Goal: Information Seeking & Learning: Learn about a topic

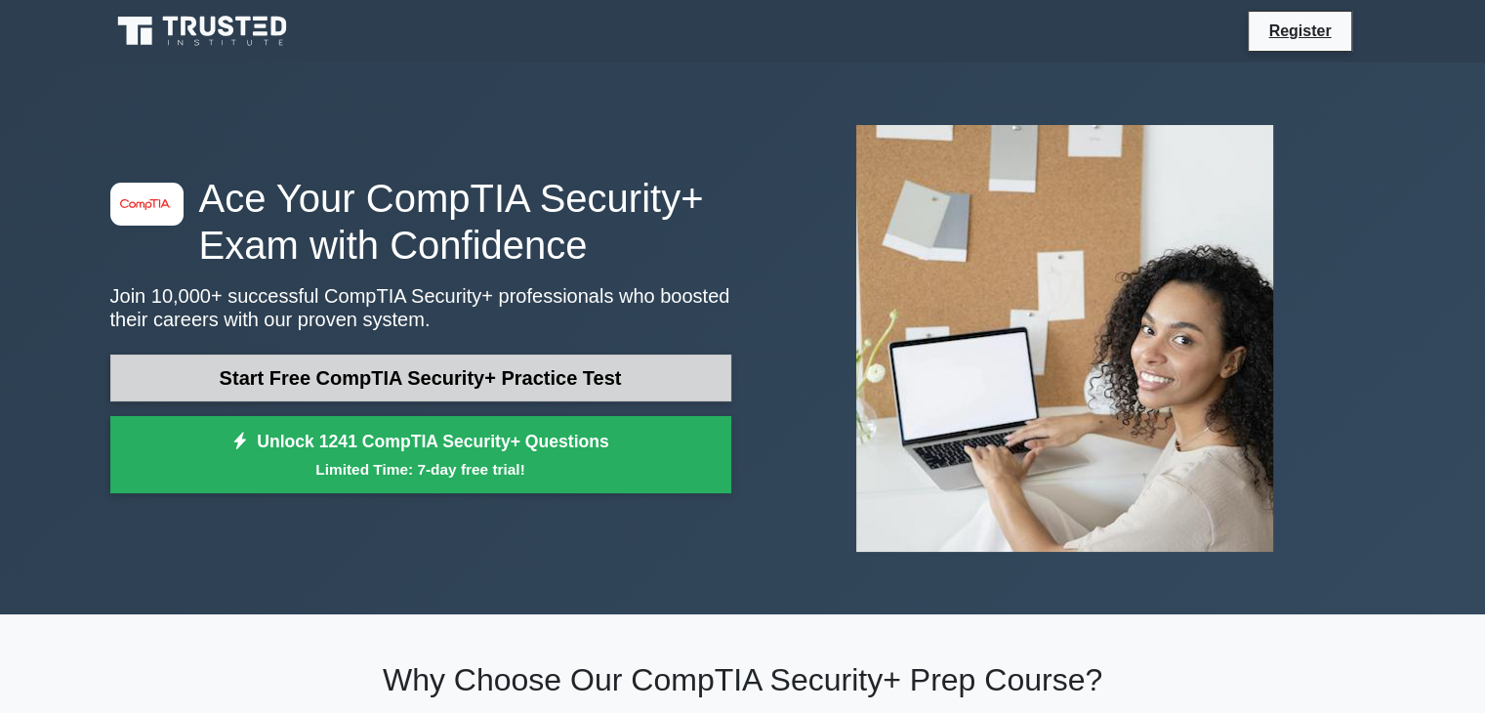
click at [323, 380] on link "Start Free CompTIA Security+ Practice Test" at bounding box center [420, 377] width 621 height 47
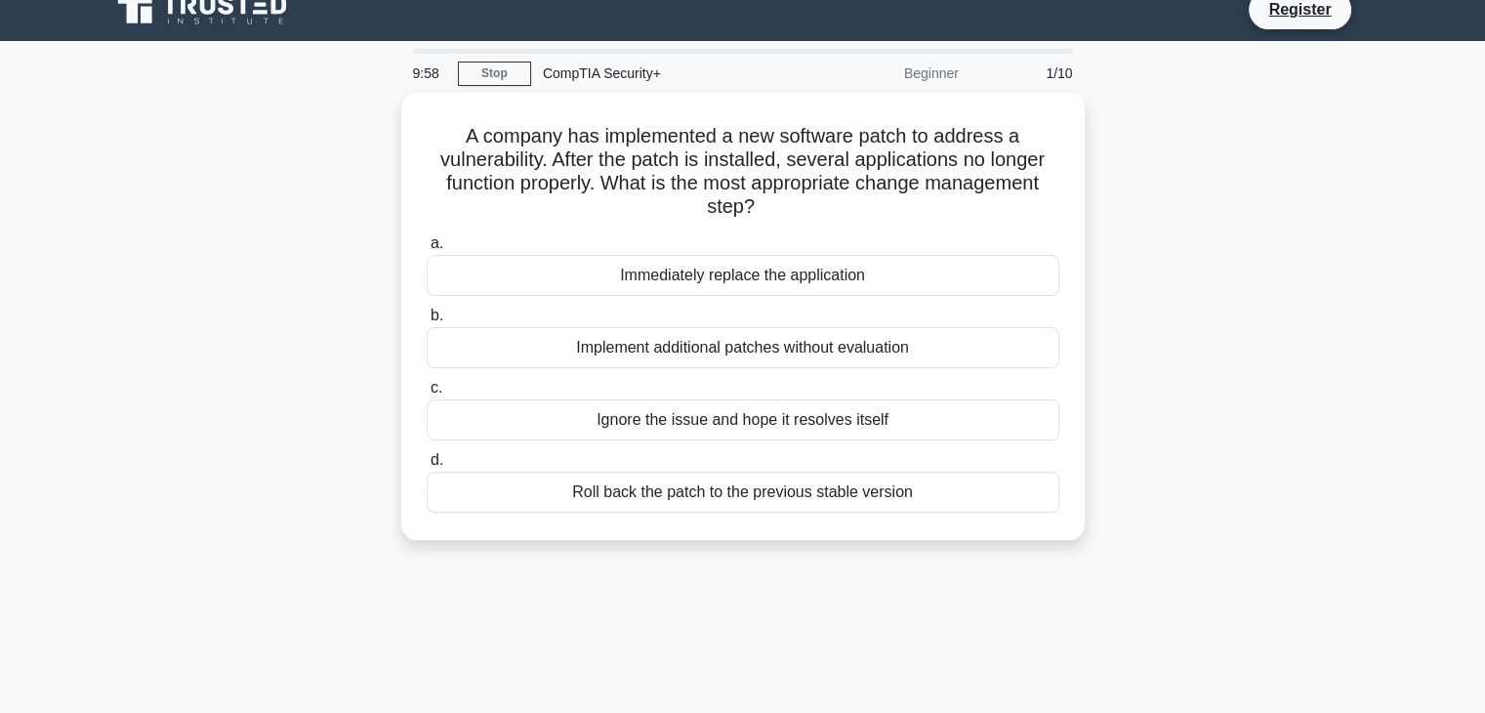
scroll to position [20, 0]
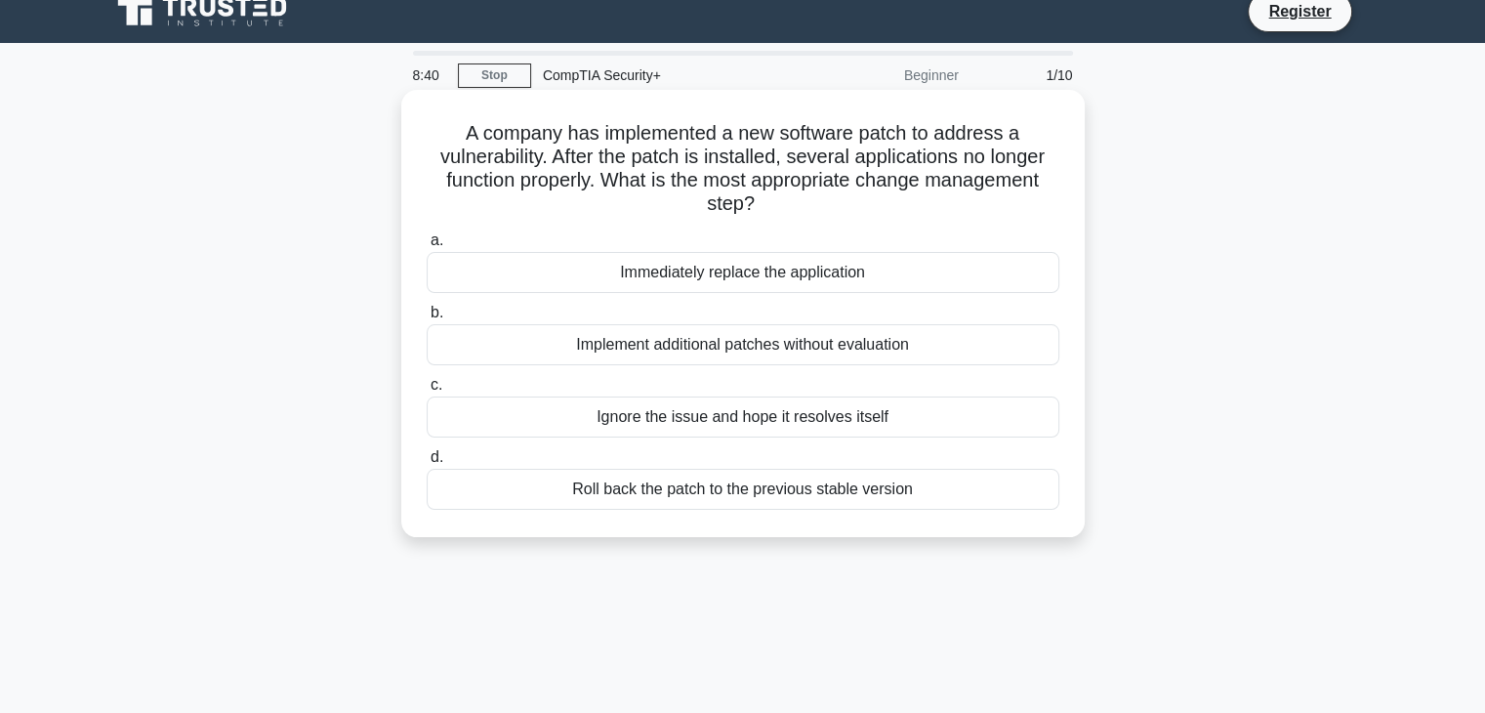
click at [637, 479] on div "Roll back the patch to the previous stable version" at bounding box center [743, 489] width 633 height 41
click at [427, 464] on input "d. Roll back the patch to the previous stable version" at bounding box center [427, 457] width 0 height 13
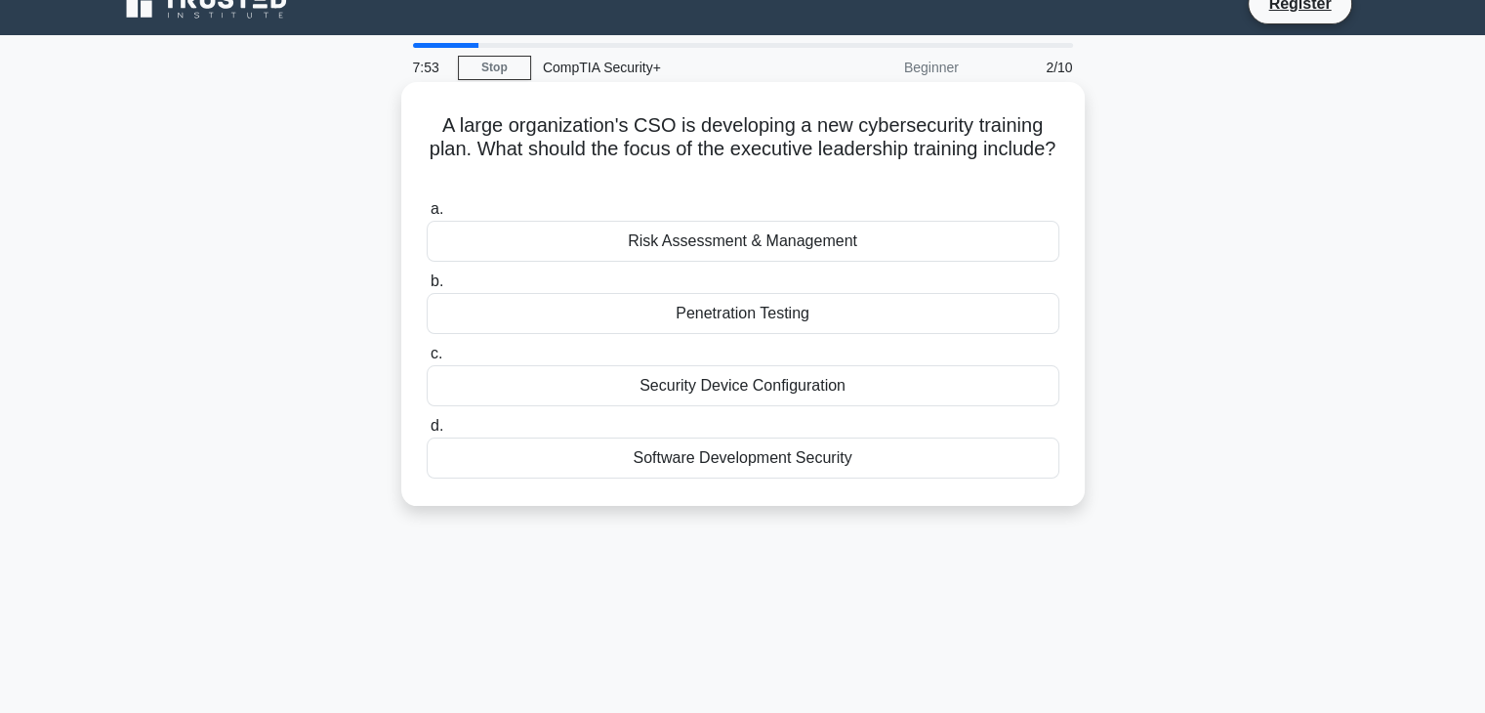
scroll to position [33, 0]
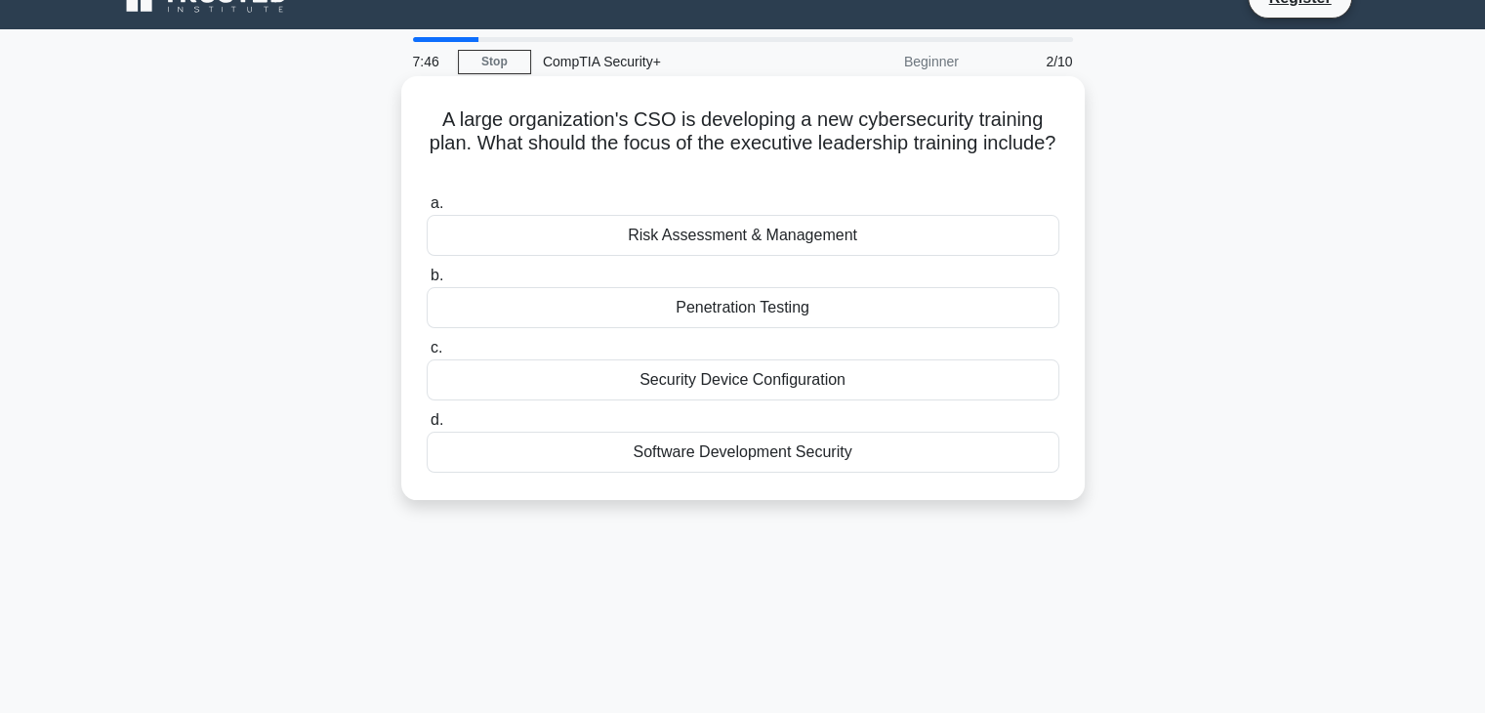
click at [579, 237] on div "Risk Assessment & Management" at bounding box center [743, 235] width 633 height 41
click at [427, 210] on input "a. Risk Assessment & Management" at bounding box center [427, 203] width 0 height 13
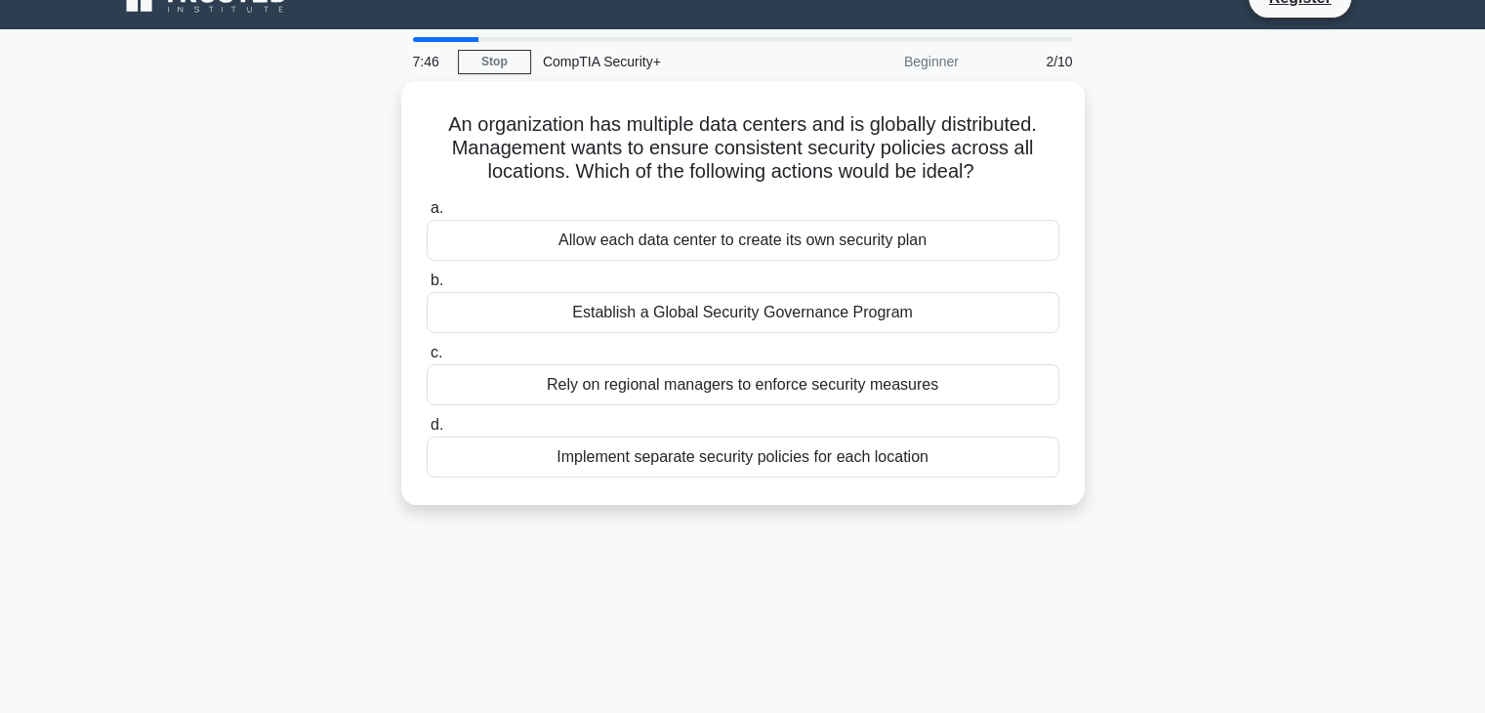
scroll to position [0, 0]
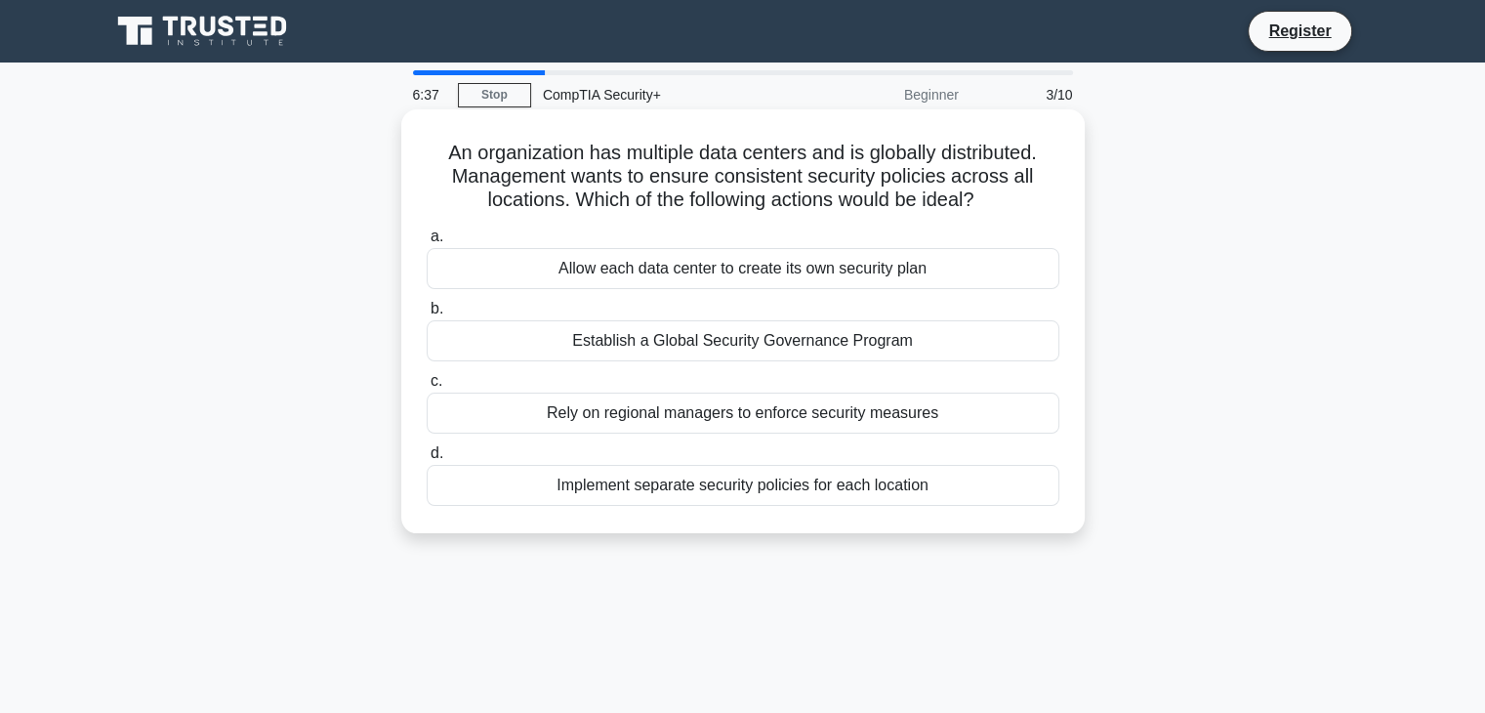
click at [672, 349] on div "Establish a Global Security Governance Program" at bounding box center [743, 340] width 633 height 41
click at [427, 315] on input "b. Establish a Global Security Governance Program" at bounding box center [427, 309] width 0 height 13
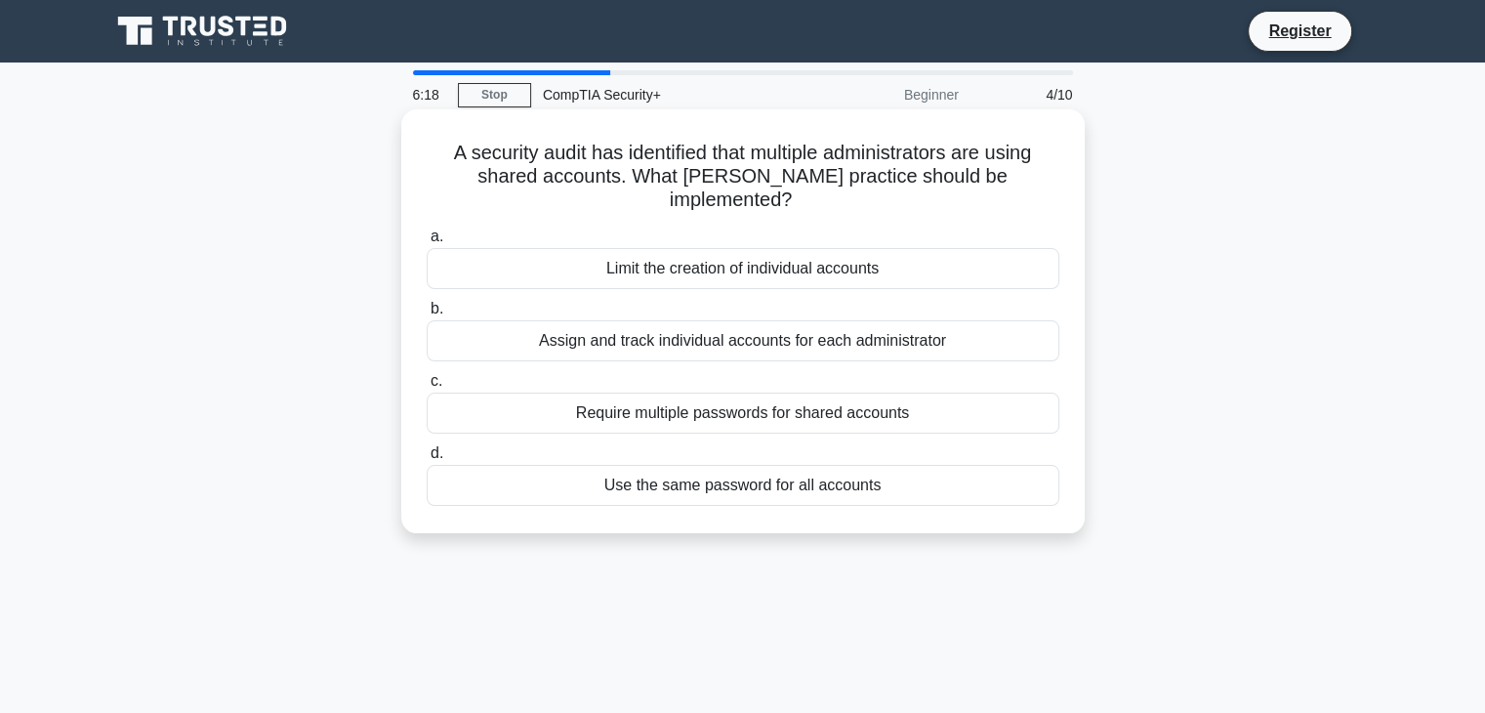
click at [650, 321] on div "Assign and track individual accounts for each administrator" at bounding box center [743, 340] width 633 height 41
click at [427, 315] on input "b. Assign and track individual accounts for each administrator" at bounding box center [427, 309] width 0 height 13
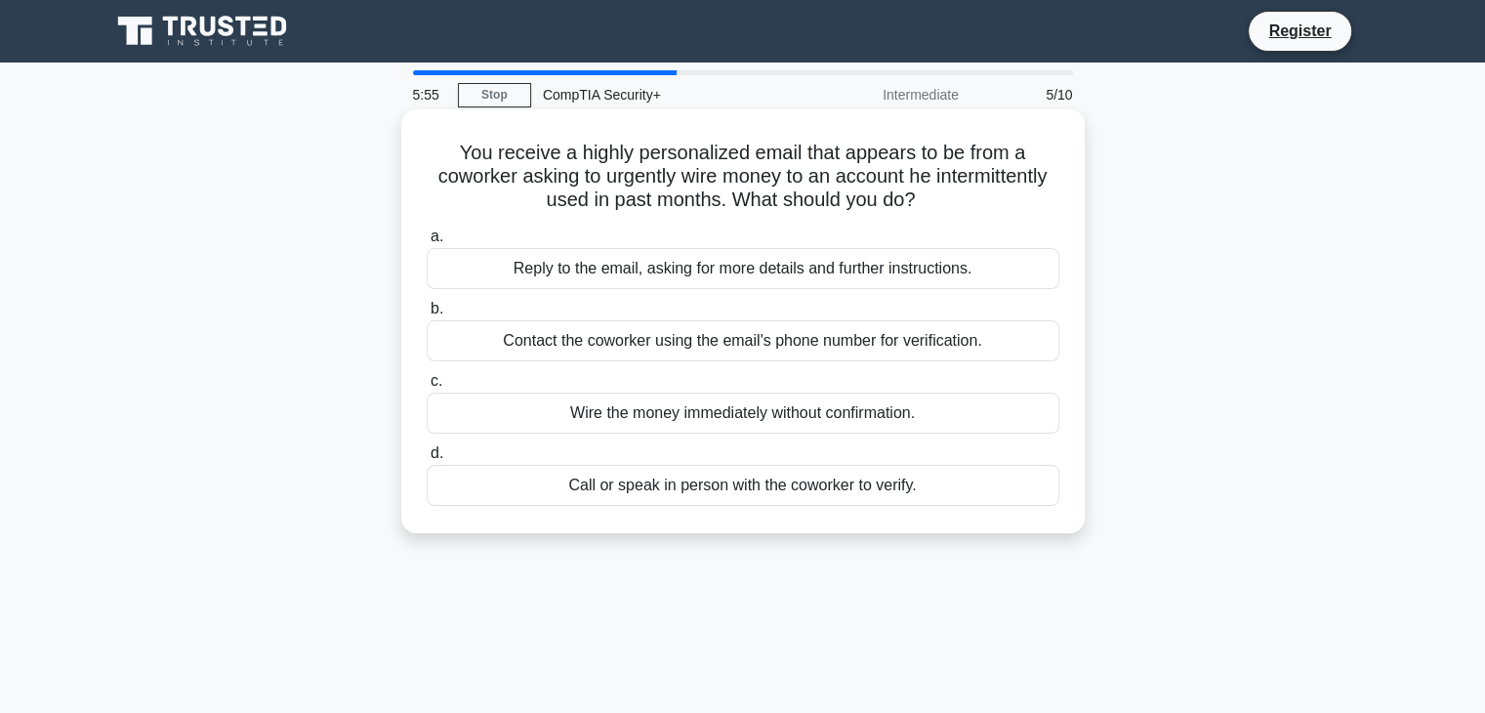
click at [653, 481] on div "Call or speak in person with the coworker to verify." at bounding box center [743, 485] width 633 height 41
click at [427, 460] on input "d. Call or speak in person with the coworker to verify." at bounding box center [427, 453] width 0 height 13
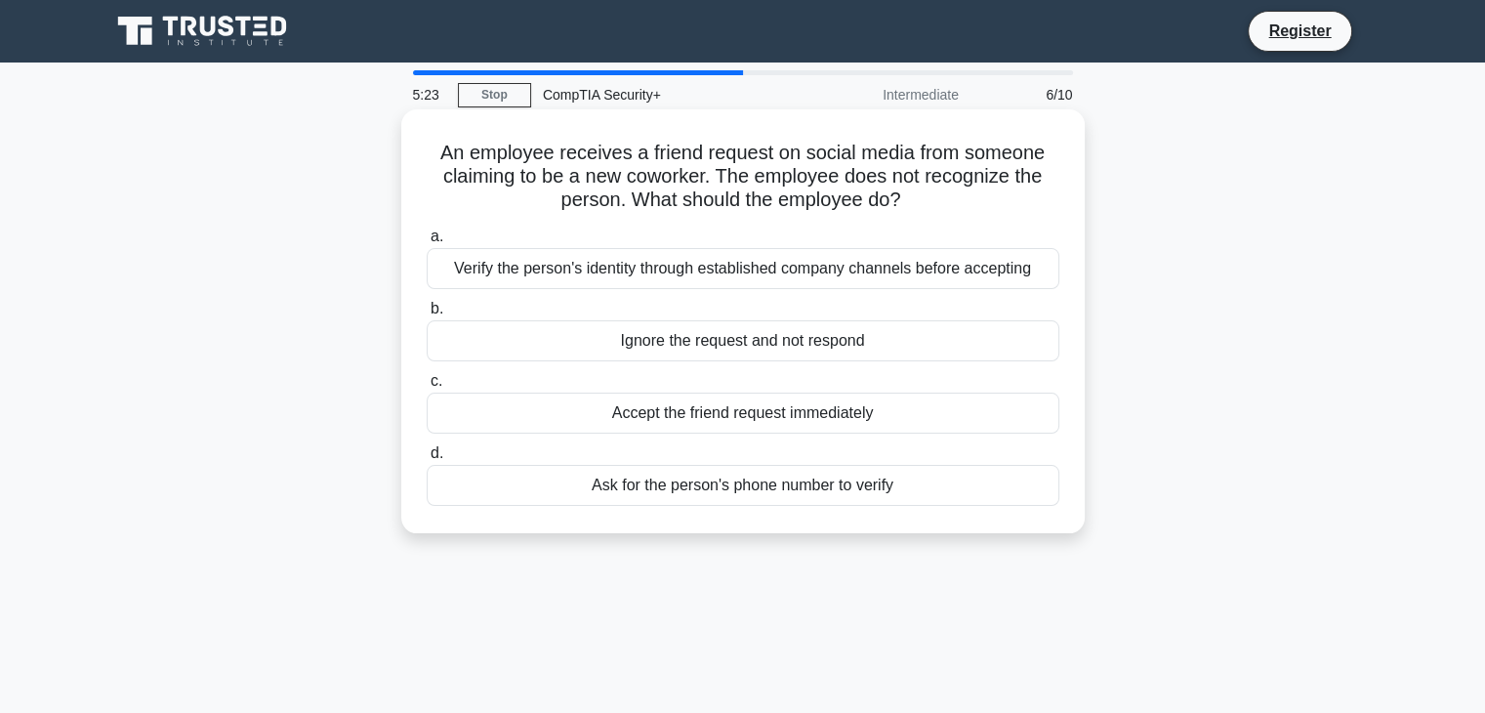
click at [598, 340] on div "Ignore the request and not respond" at bounding box center [743, 340] width 633 height 41
click at [427, 315] on input "b. Ignore the request and not respond" at bounding box center [427, 309] width 0 height 13
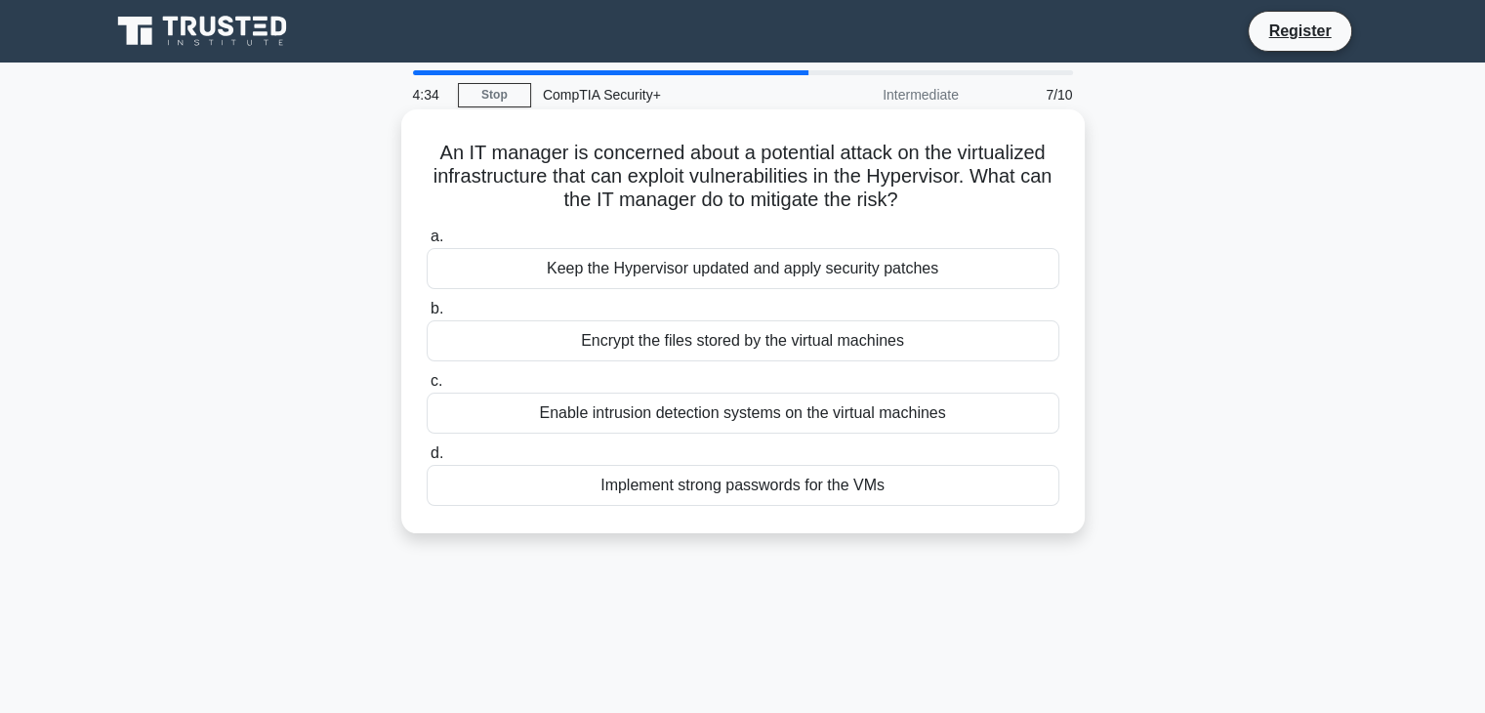
click at [612, 421] on div "Enable intrusion detection systems on the virtual machines" at bounding box center [743, 412] width 633 height 41
click at [427, 388] on input "c. Enable intrusion detection systems on the virtual machines" at bounding box center [427, 381] width 0 height 13
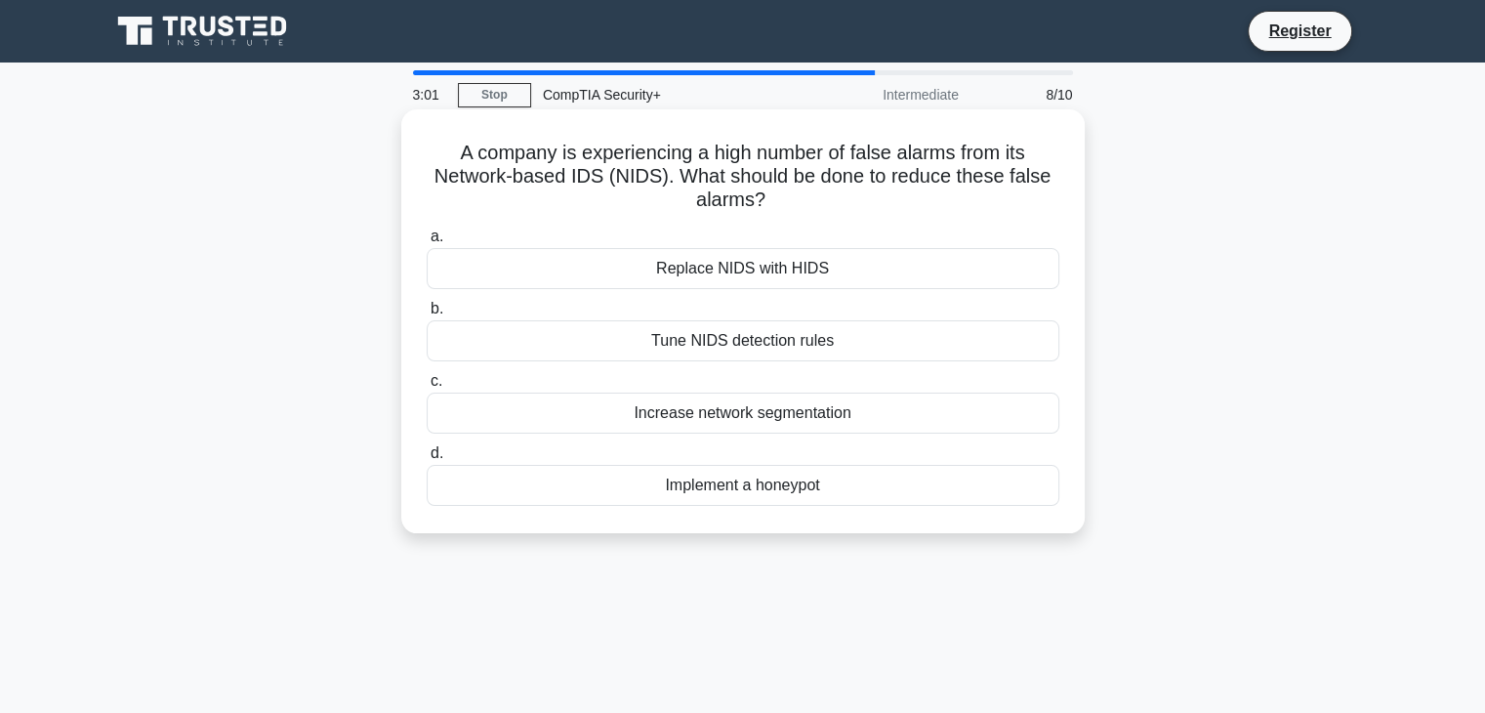
click at [720, 341] on div "Tune NIDS detection rules" at bounding box center [743, 340] width 633 height 41
click at [427, 315] on input "b. Tune NIDS detection rules" at bounding box center [427, 309] width 0 height 13
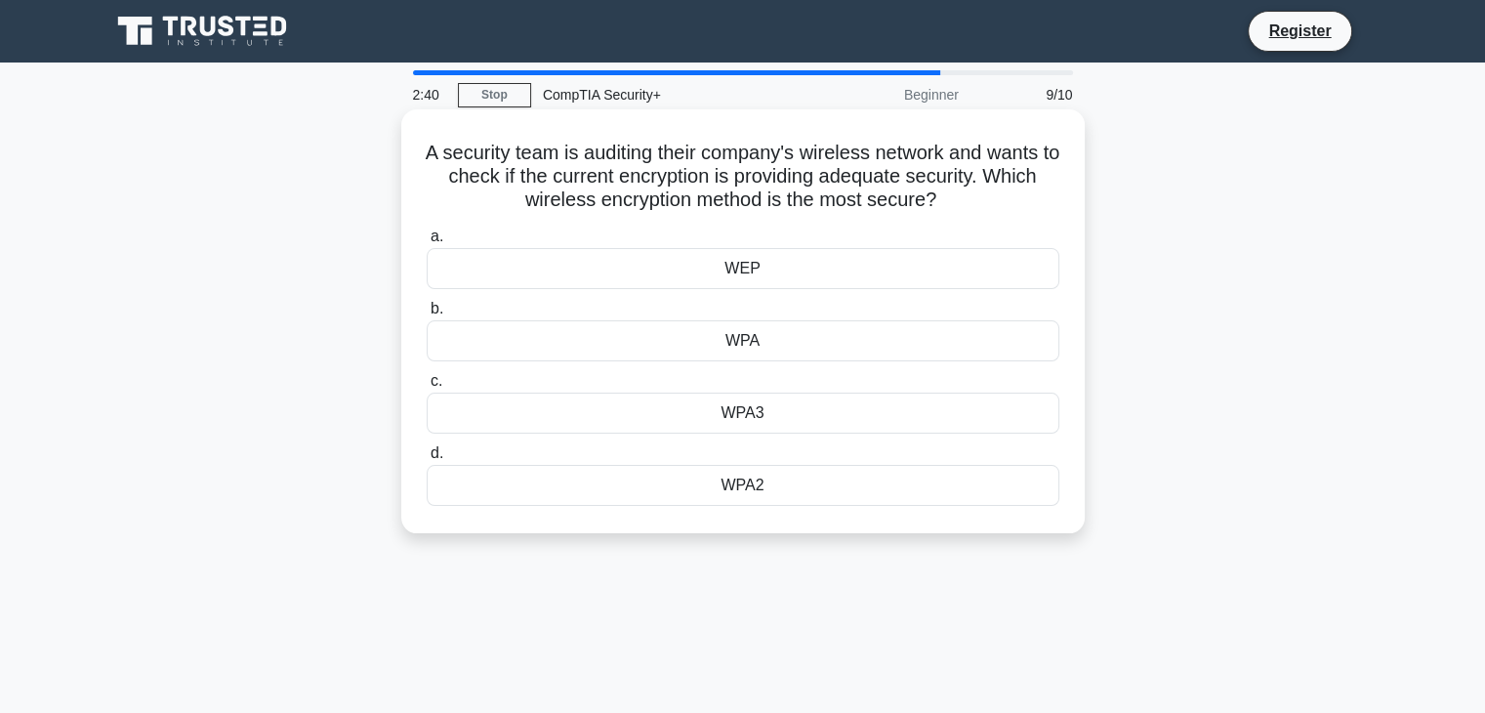
click at [761, 410] on div "WPA3" at bounding box center [743, 412] width 633 height 41
click at [427, 388] on input "c. WPA3" at bounding box center [427, 381] width 0 height 13
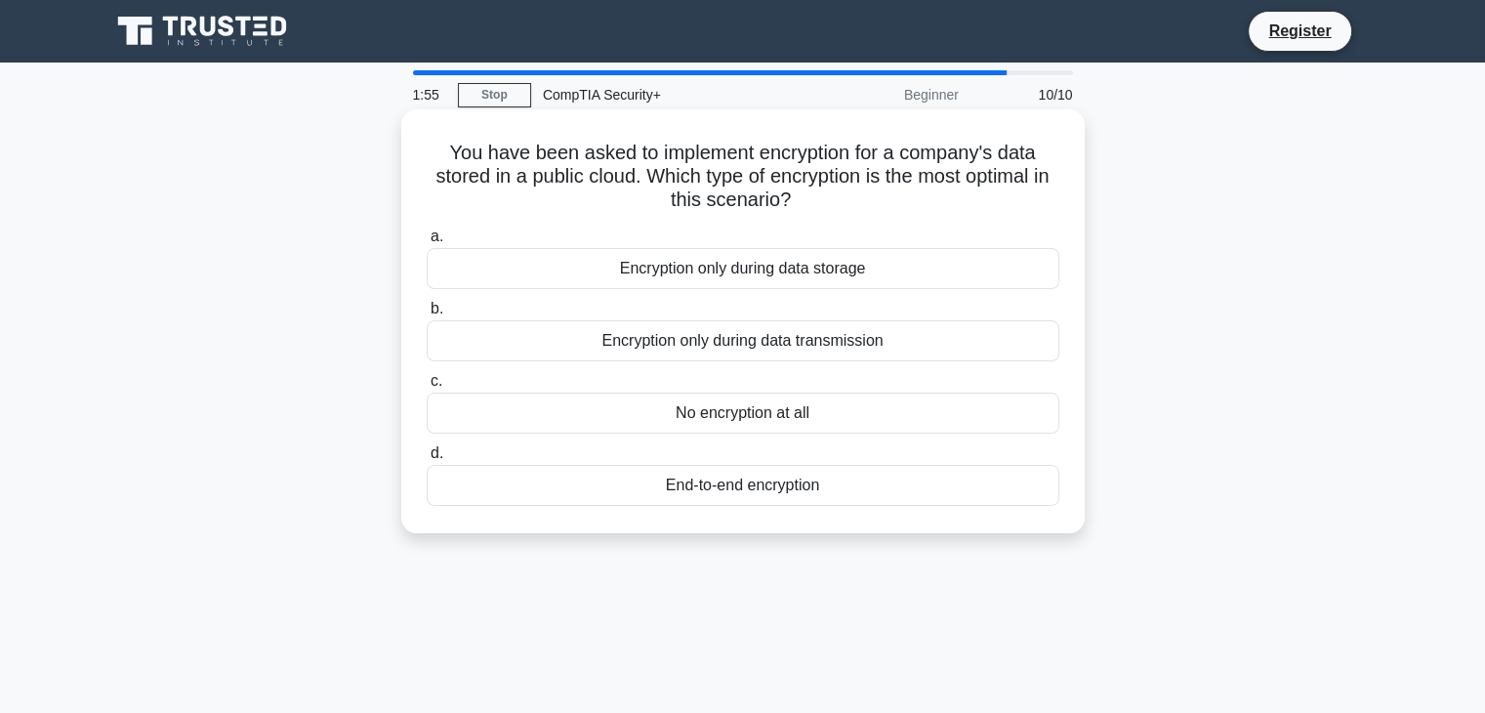
click at [639, 489] on div "End-to-end encryption" at bounding box center [743, 485] width 633 height 41
click at [427, 460] on input "d. End-to-end encryption" at bounding box center [427, 453] width 0 height 13
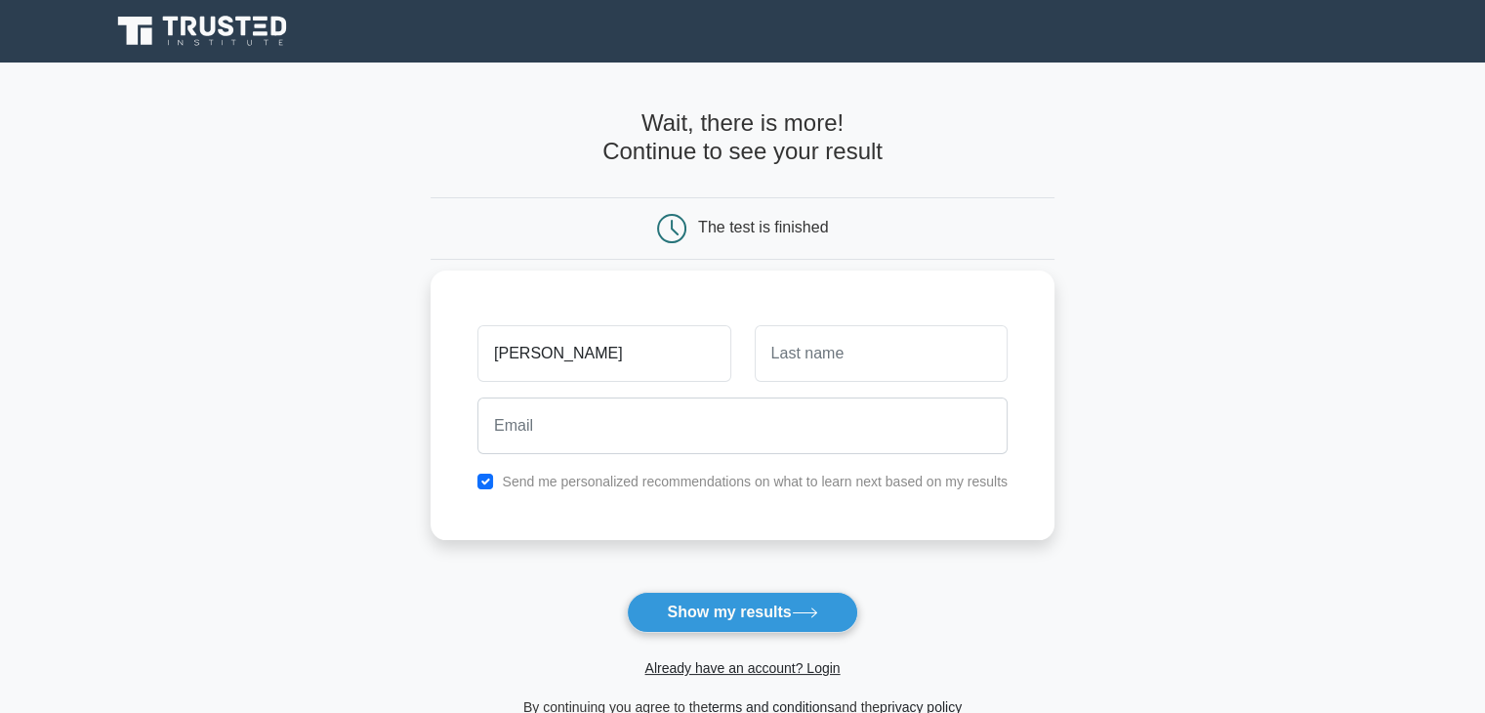
type input "[PERSON_NAME]"
type input "Tran"
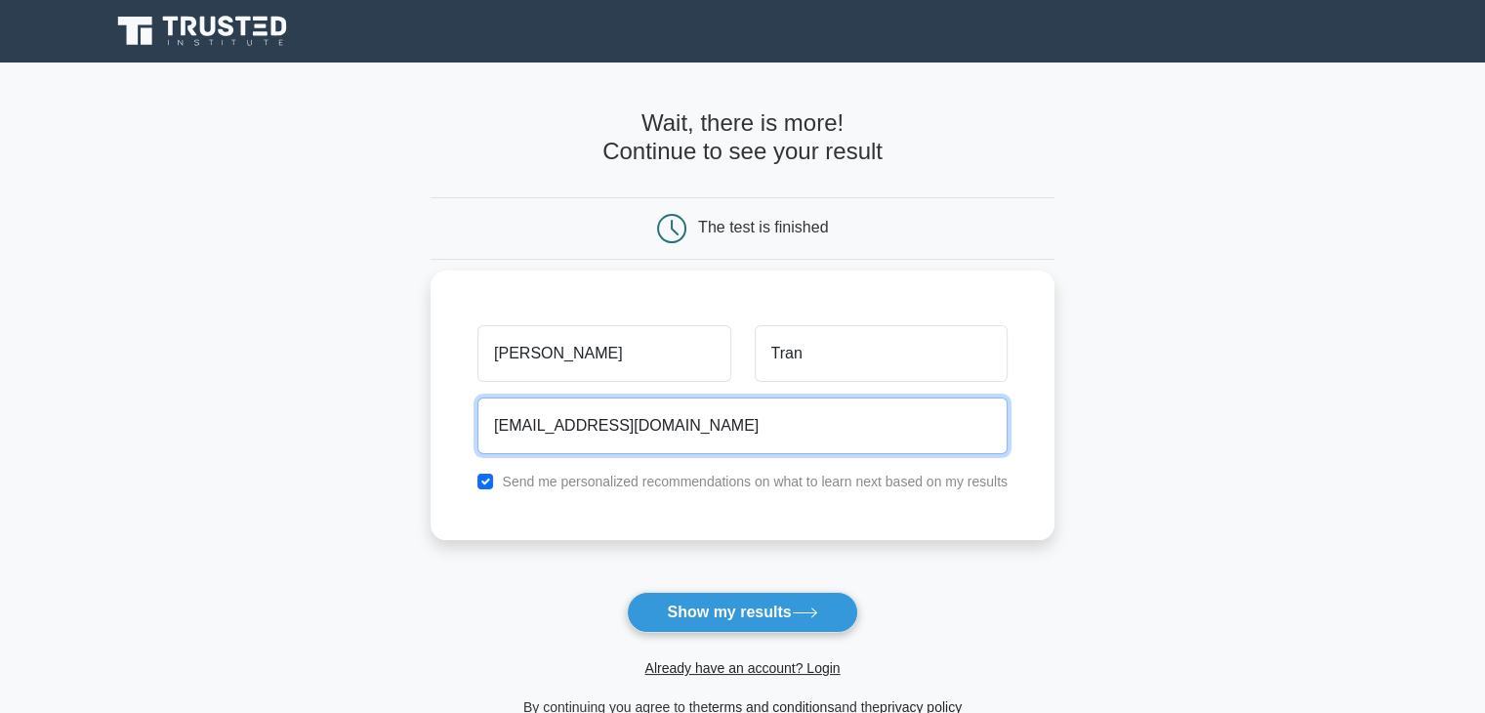
type input "[EMAIL_ADDRESS][DOMAIN_NAME]"
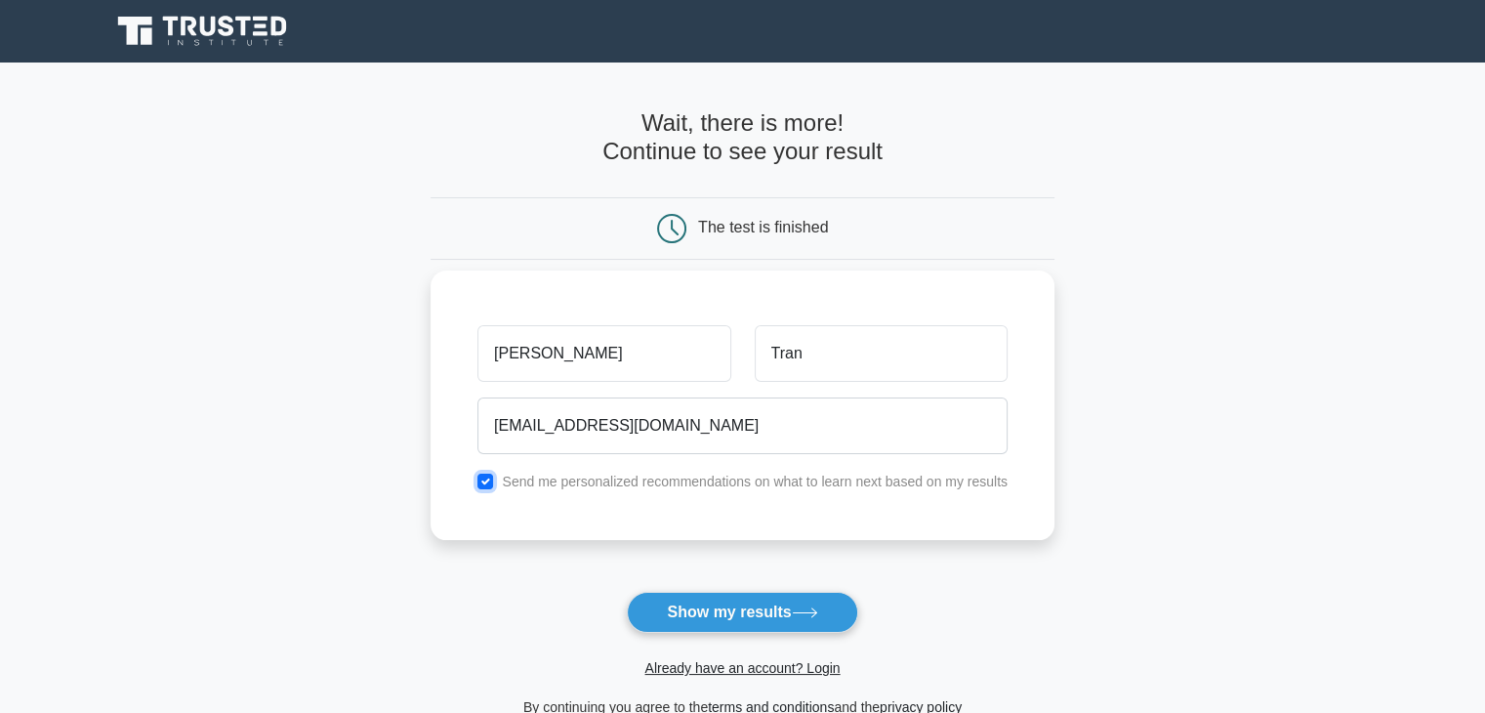
click at [492, 483] on input "checkbox" at bounding box center [485, 481] width 16 height 16
checkbox input "false"
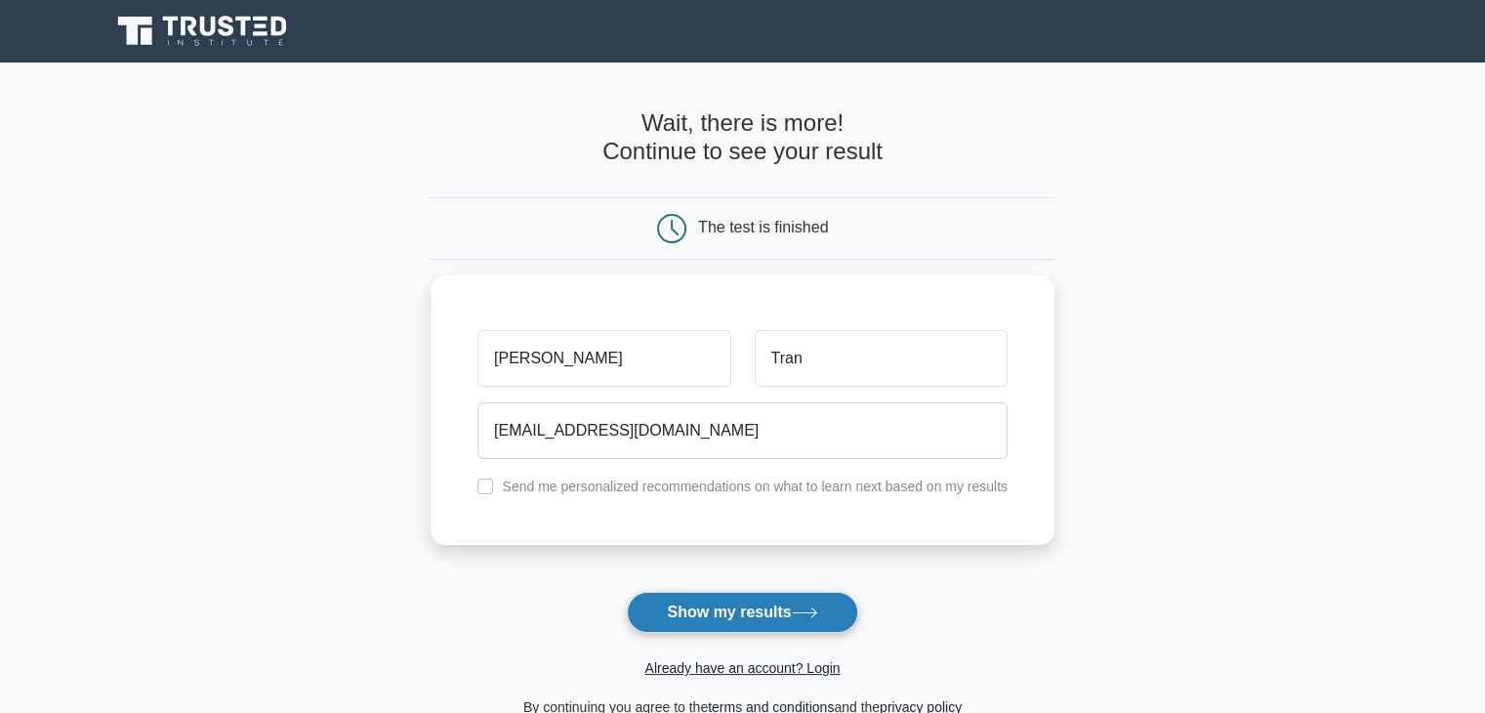
click at [682, 627] on button "Show my results" at bounding box center [742, 612] width 230 height 41
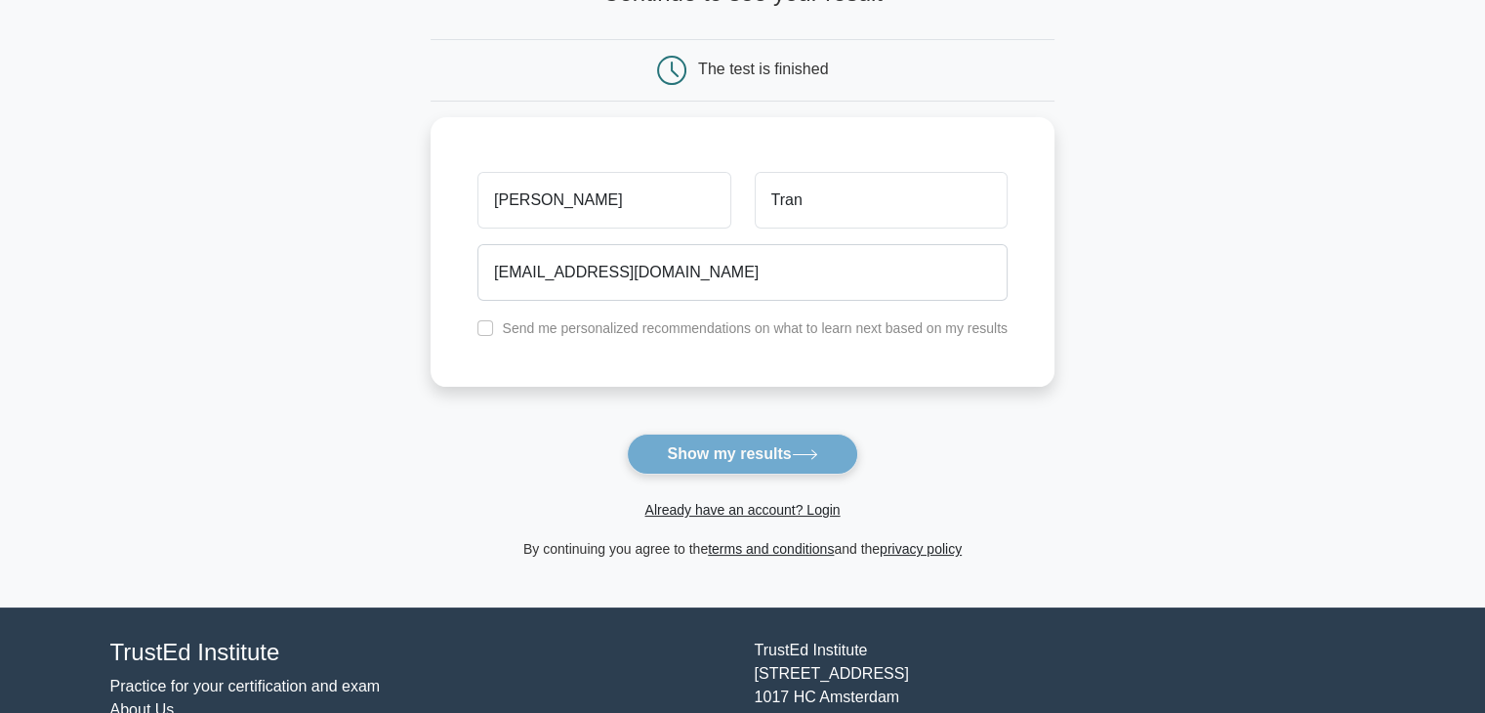
scroll to position [162, 0]
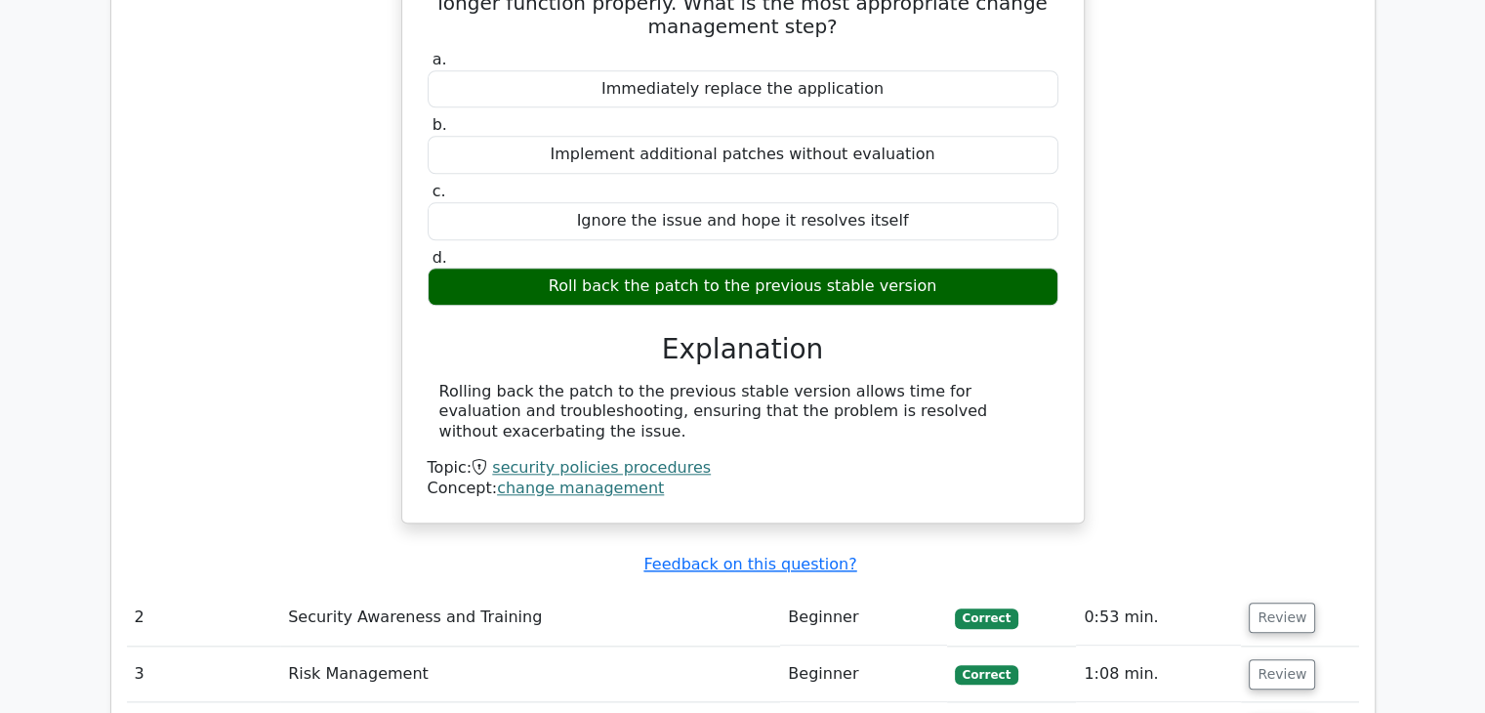
scroll to position [1896, 0]
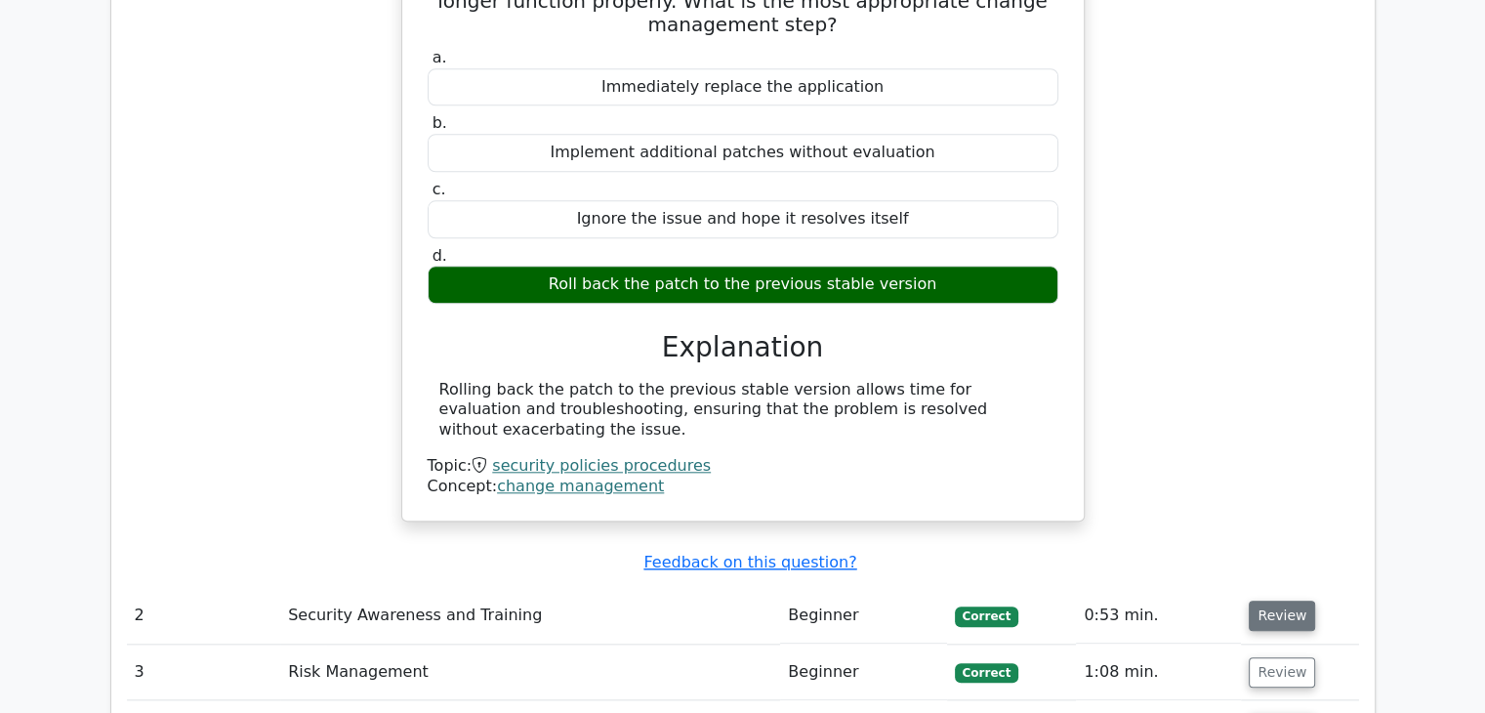
click at [1265, 600] on button "Review" at bounding box center [1282, 615] width 66 height 30
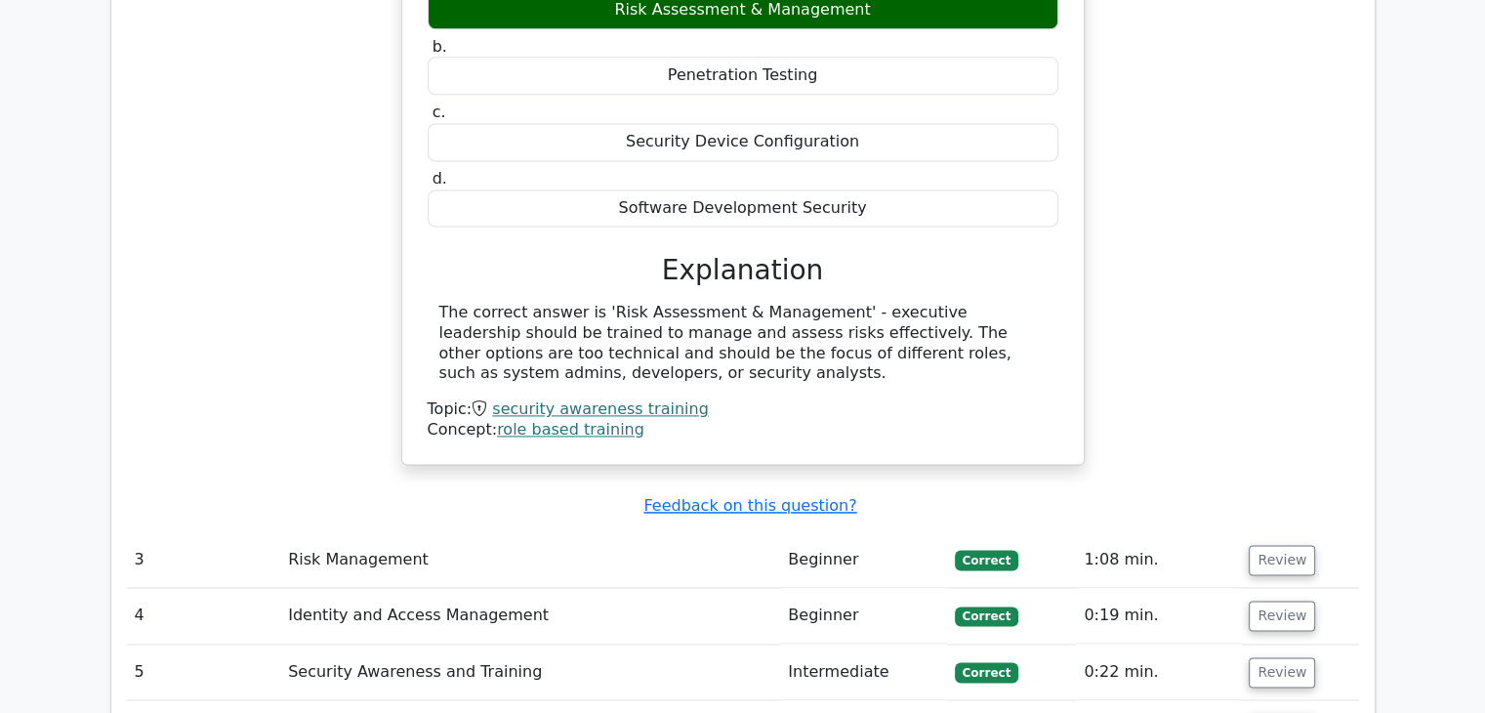
scroll to position [2686, 0]
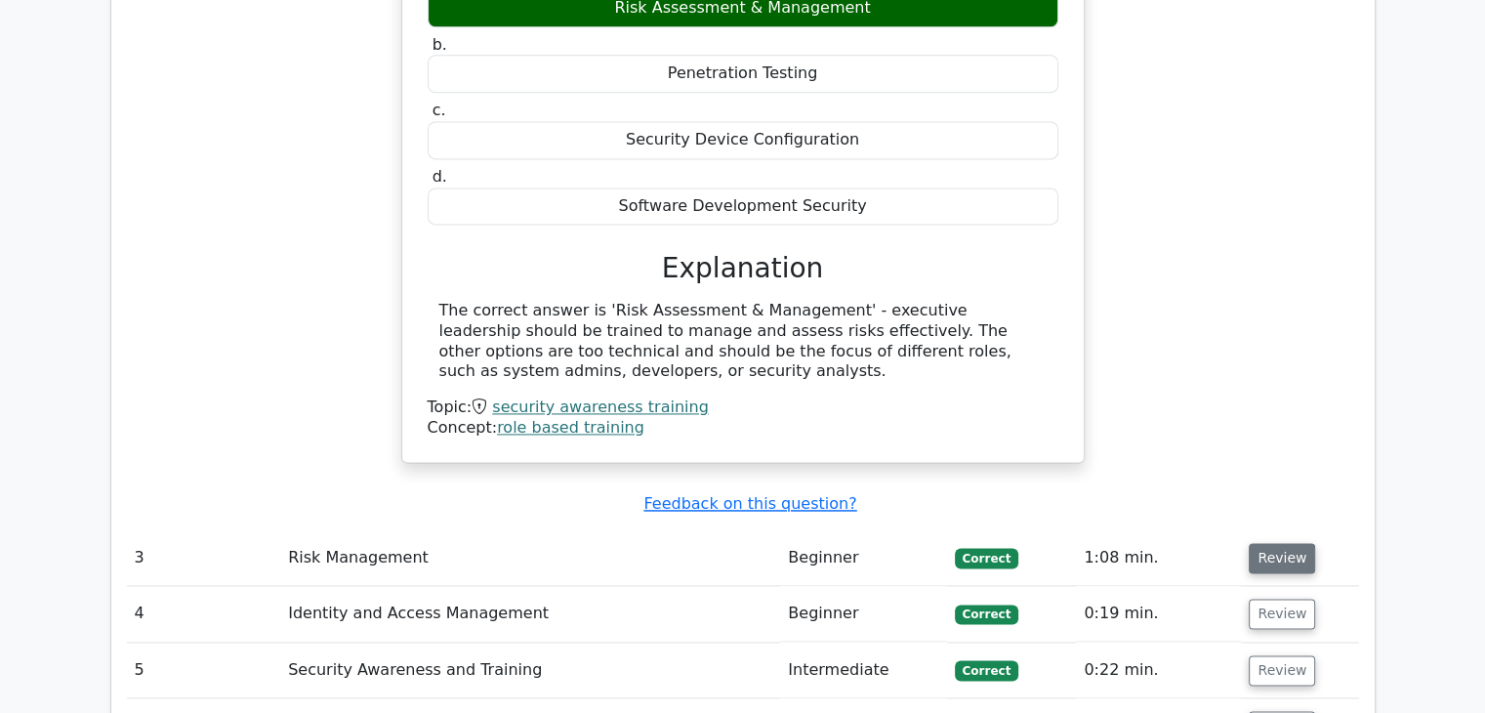
click at [1272, 543] on button "Review" at bounding box center [1282, 558] width 66 height 30
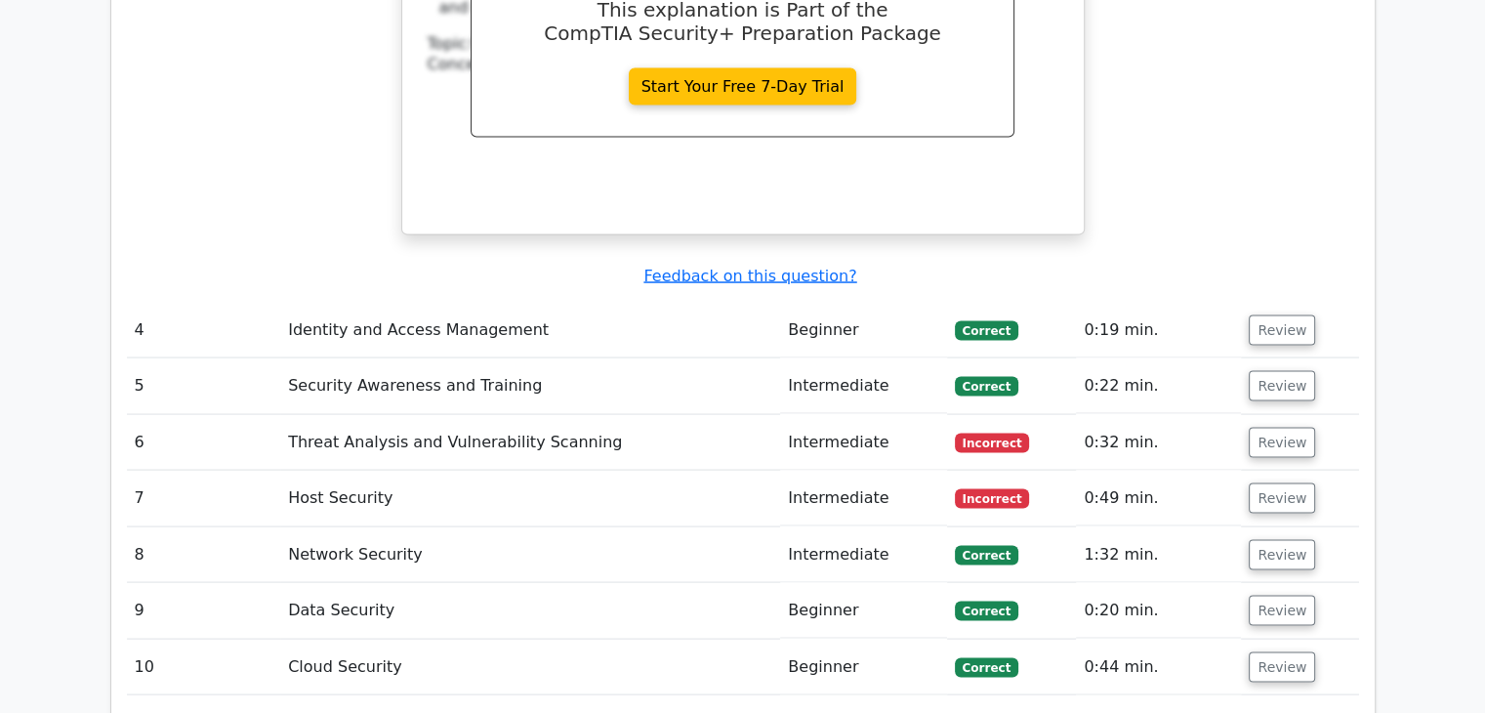
scroll to position [3805, 0]
click at [1269, 427] on button "Review" at bounding box center [1282, 442] width 66 height 30
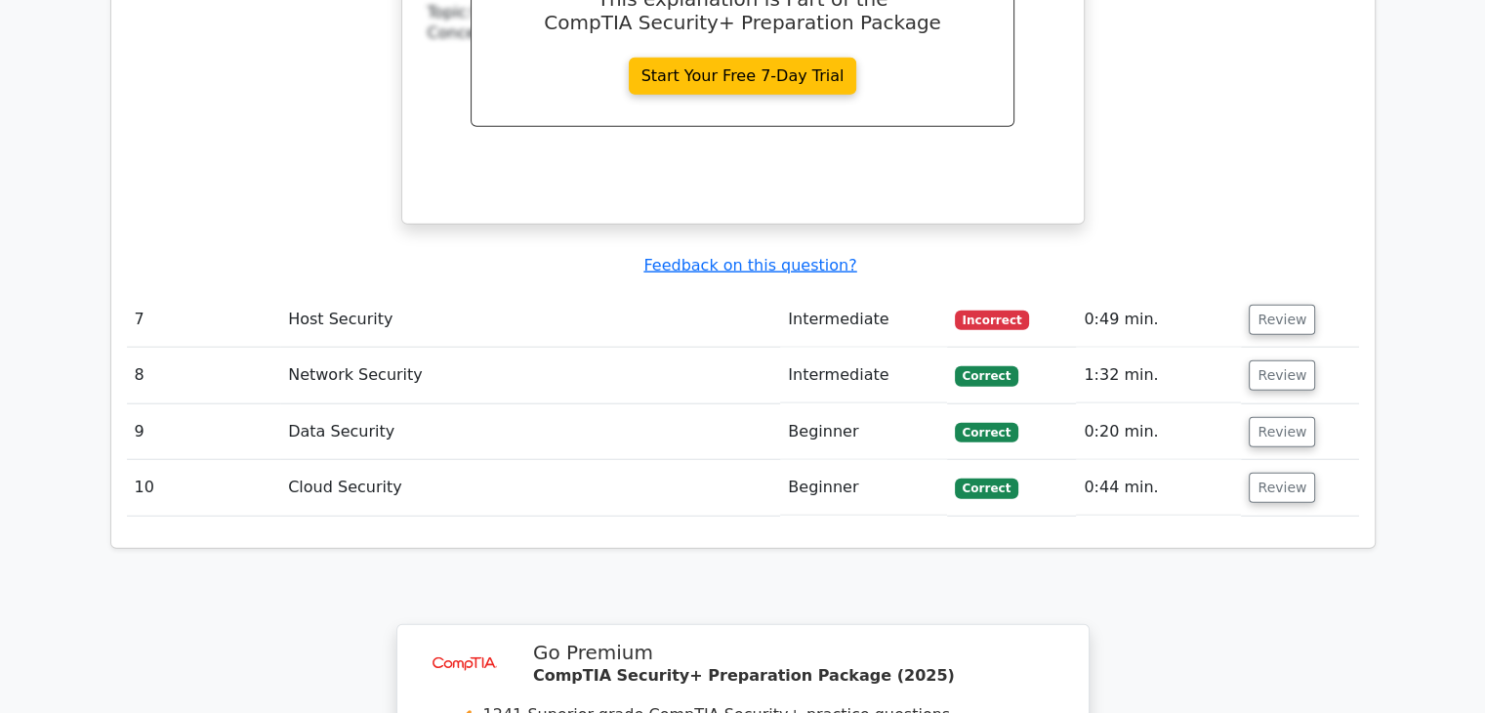
scroll to position [4815, 0]
click at [1252, 304] on button "Review" at bounding box center [1282, 319] width 66 height 30
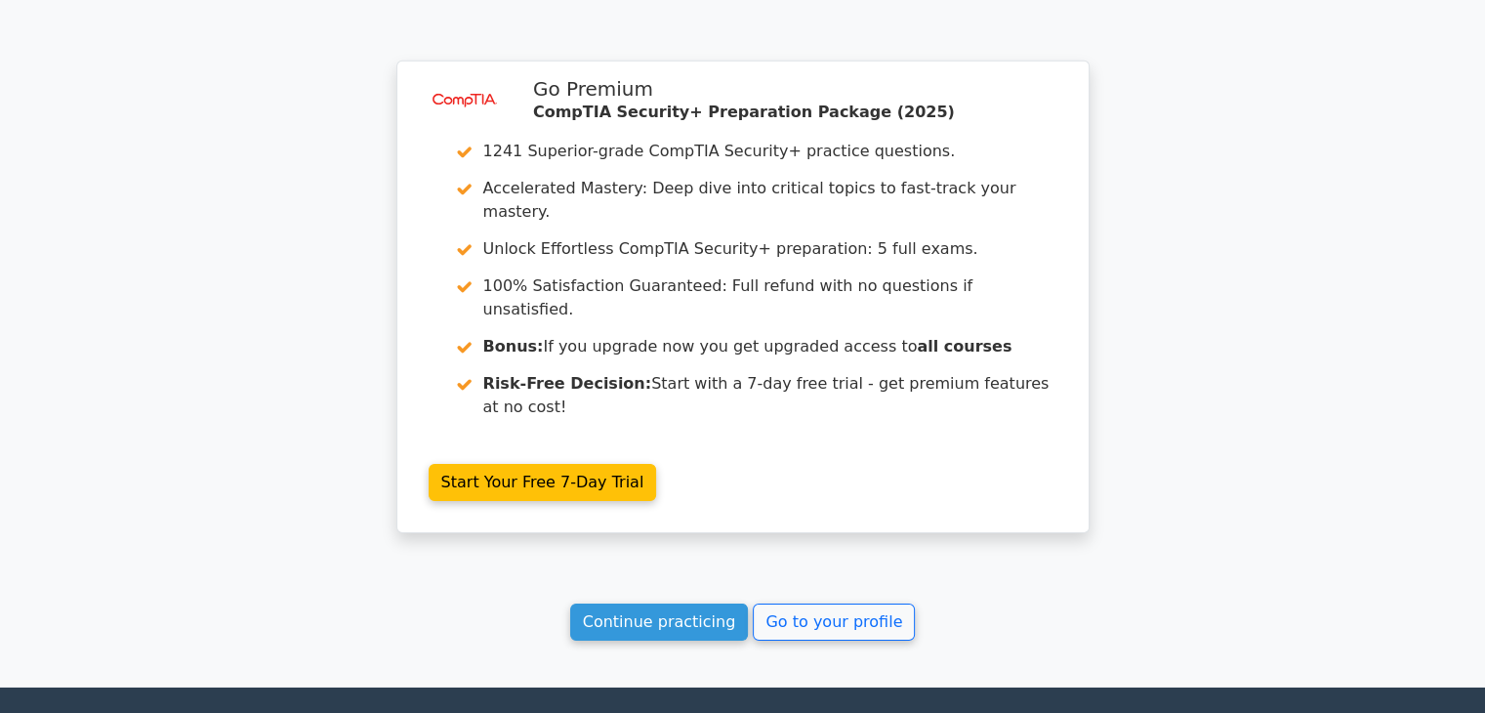
scroll to position [6138, 0]
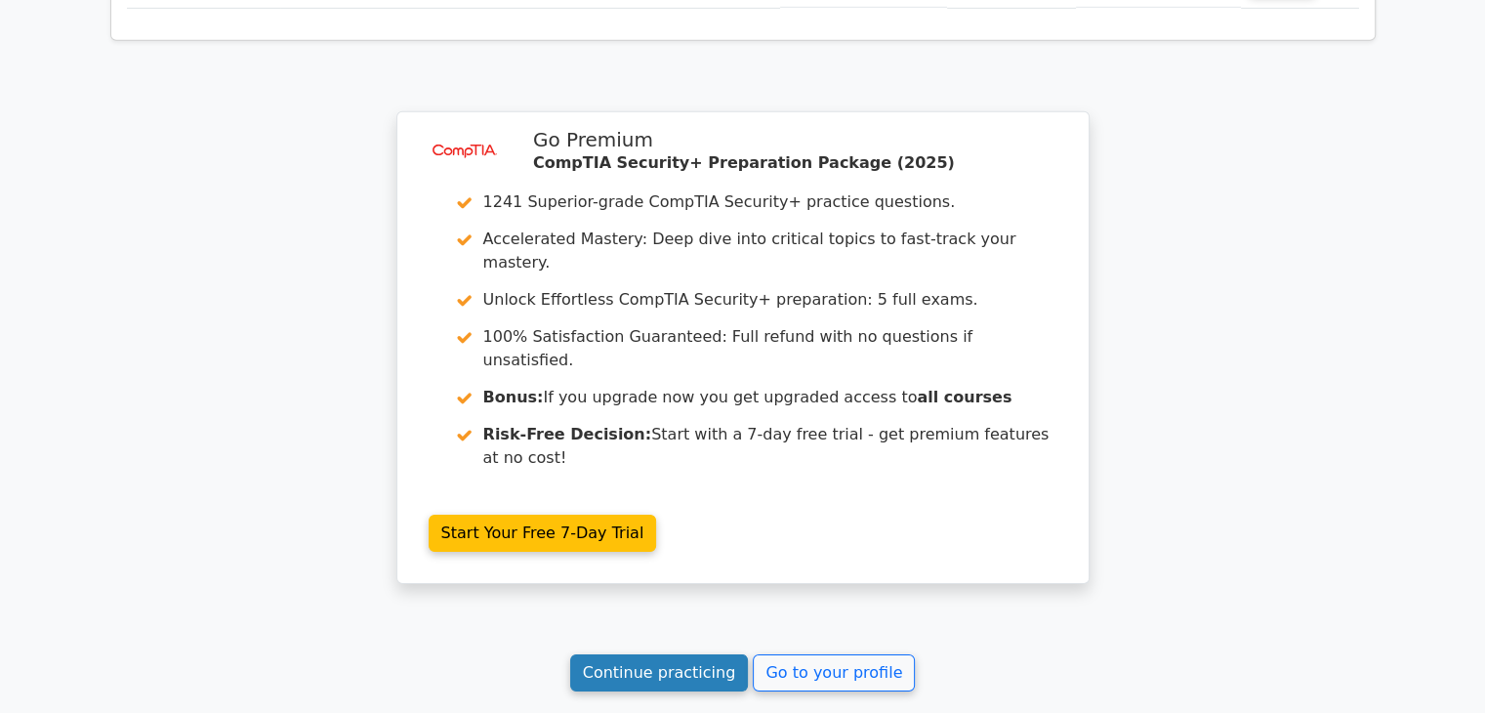
click at [707, 654] on link "Continue practicing" at bounding box center [659, 672] width 179 height 37
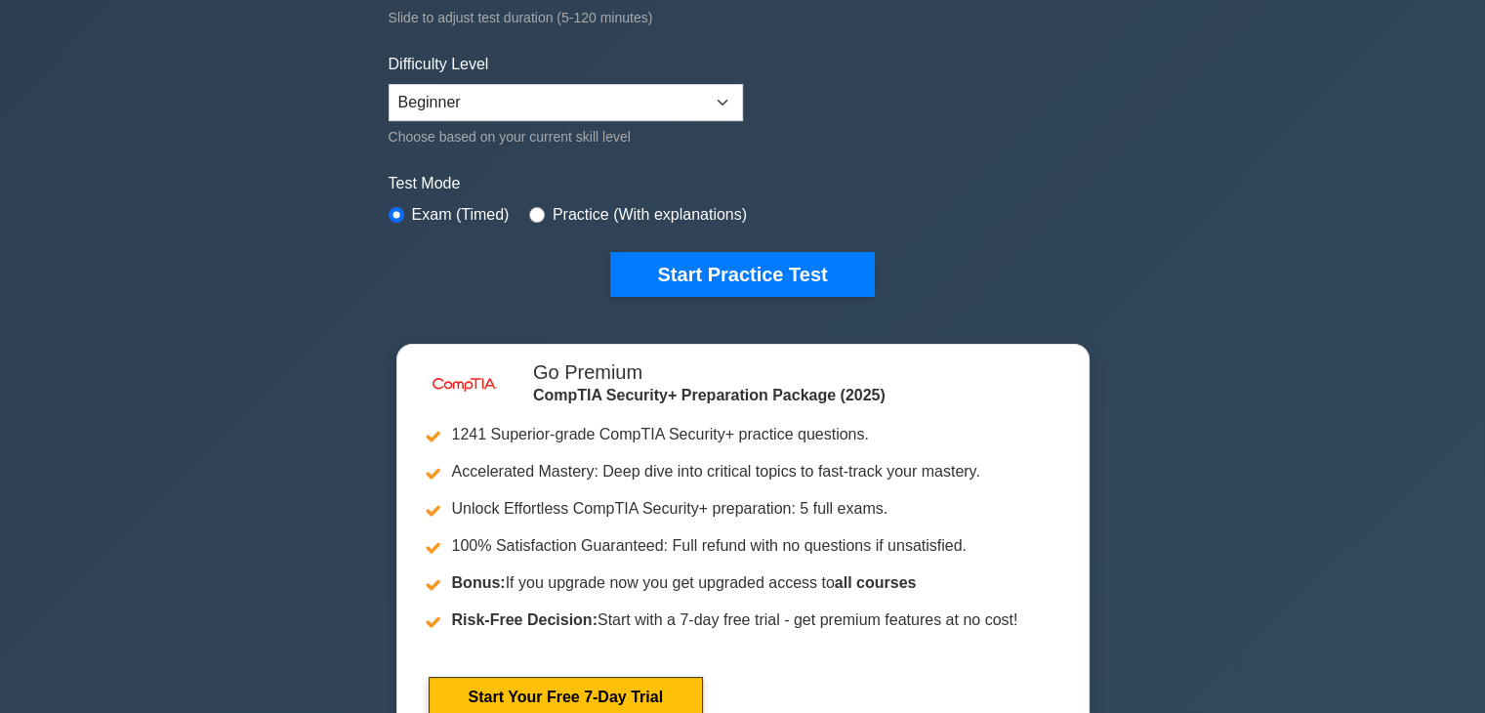
scroll to position [488, 0]
